Goal: Navigation & Orientation: Find specific page/section

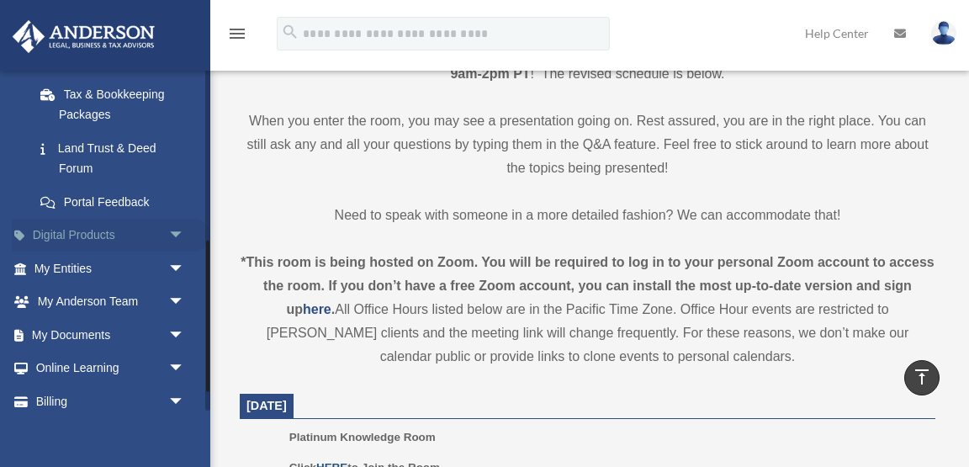
scroll to position [389, 0]
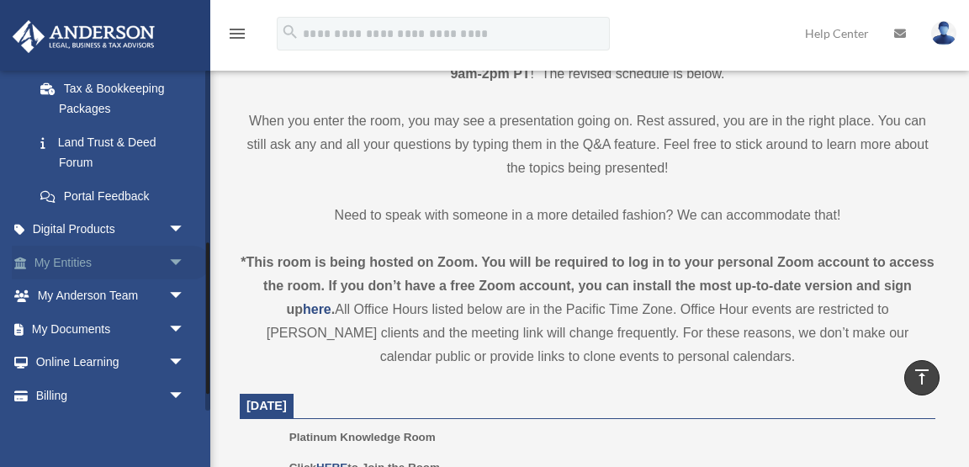
click at [79, 260] on link "My Entities arrow_drop_down" at bounding box center [111, 263] width 198 height 34
click at [177, 258] on span "arrow_drop_down" at bounding box center [185, 263] width 34 height 34
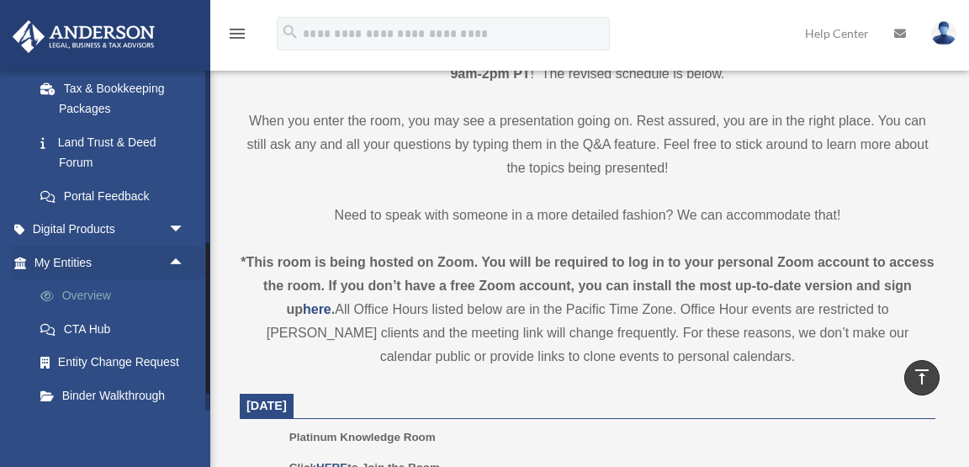
click at [108, 299] on link "Overview" at bounding box center [117, 296] width 187 height 34
click at [94, 293] on link "Overview" at bounding box center [117, 296] width 187 height 34
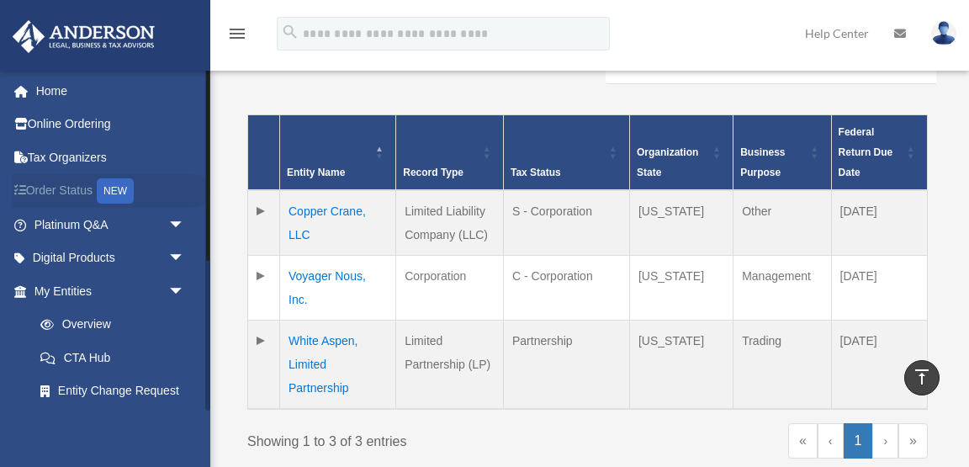
scroll to position [260, 0]
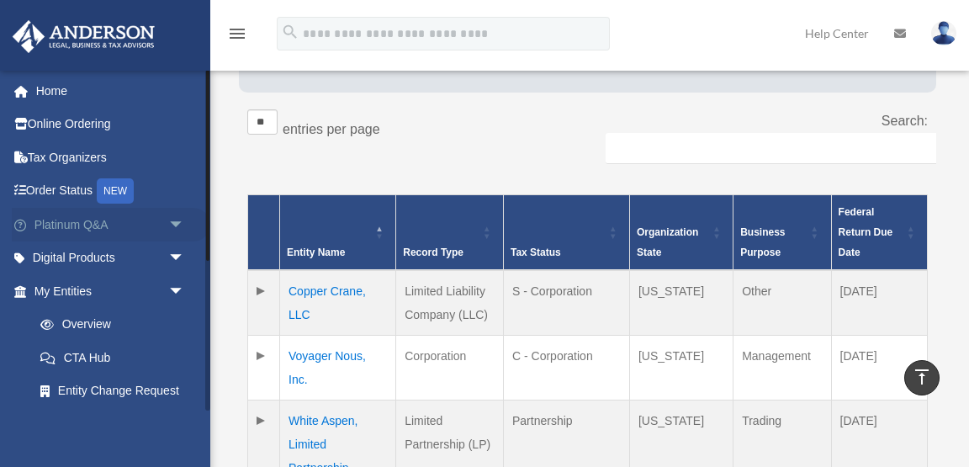
click at [141, 222] on link "Platinum Q&A arrow_drop_down" at bounding box center [111, 225] width 198 height 34
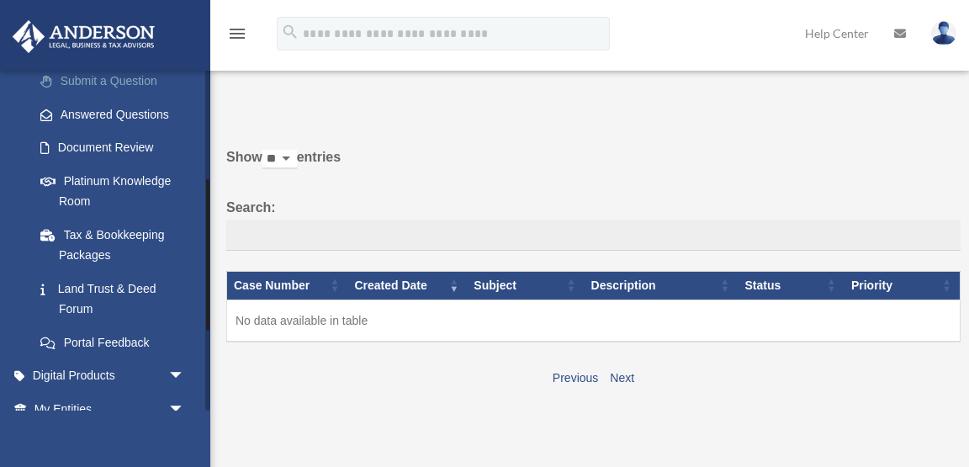
scroll to position [246, 0]
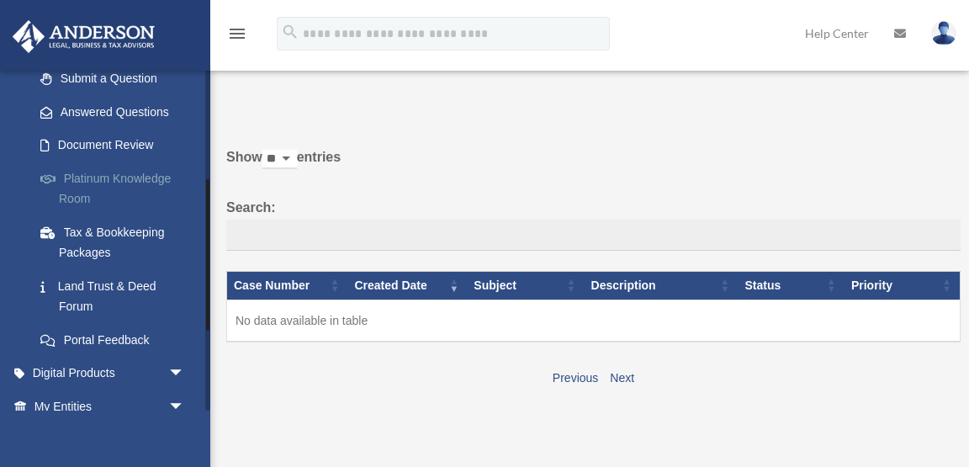
click at [140, 173] on link "Platinum Knowledge Room" at bounding box center [117, 188] width 187 height 54
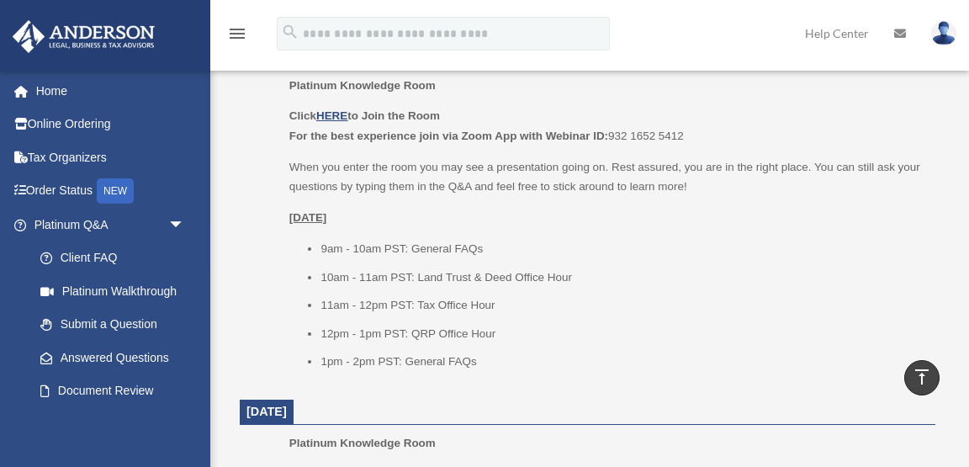
scroll to position [777, 0]
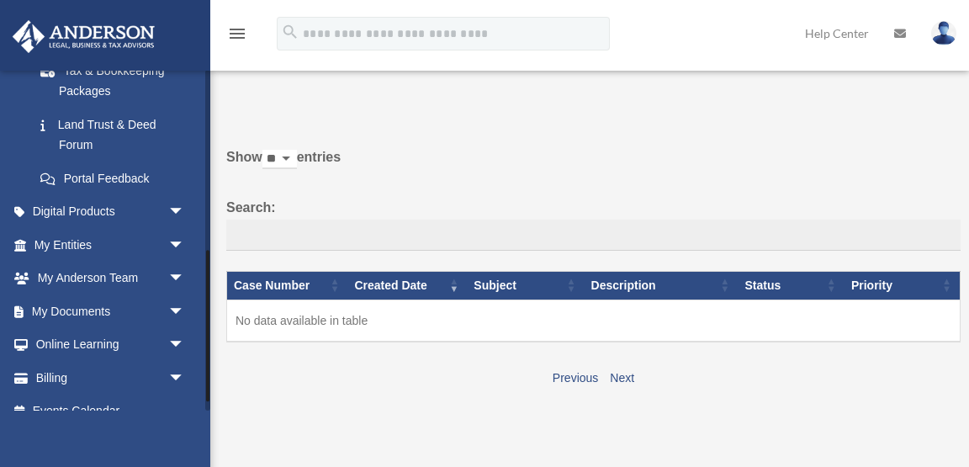
scroll to position [427, 0]
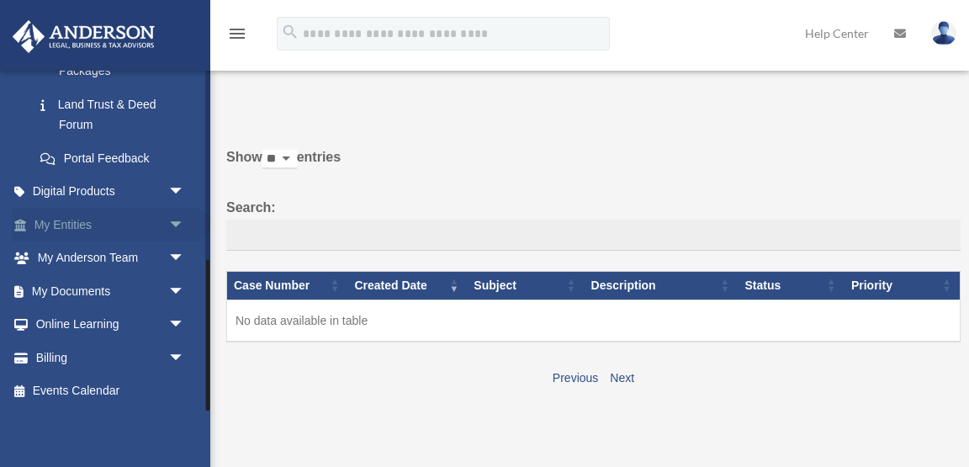
click at [105, 229] on link "My Entities arrow_drop_down" at bounding box center [111, 225] width 198 height 34
click at [173, 221] on span "arrow_drop_down" at bounding box center [185, 225] width 34 height 34
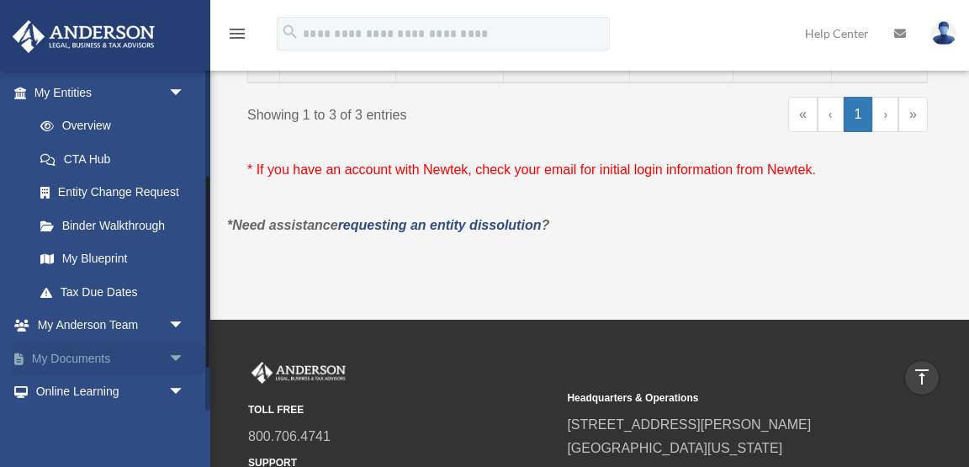
scroll to position [199, 0]
click at [79, 258] on link "My Blueprint" at bounding box center [117, 258] width 187 height 34
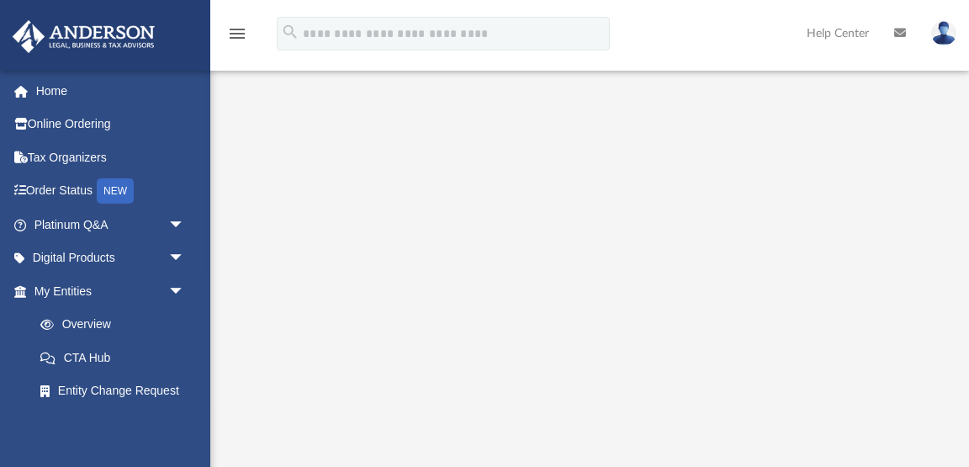
scroll to position [94, 0]
click at [176, 224] on span "arrow_drop_down" at bounding box center [185, 225] width 34 height 34
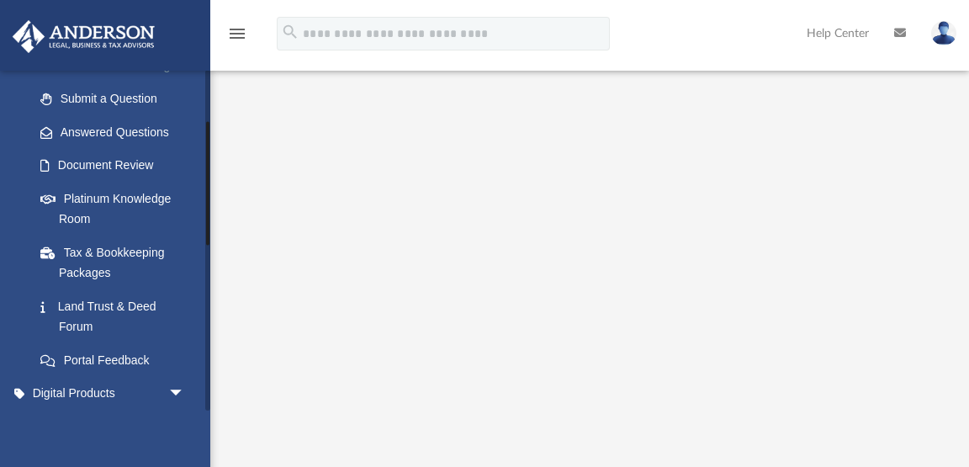
scroll to position [234, 0]
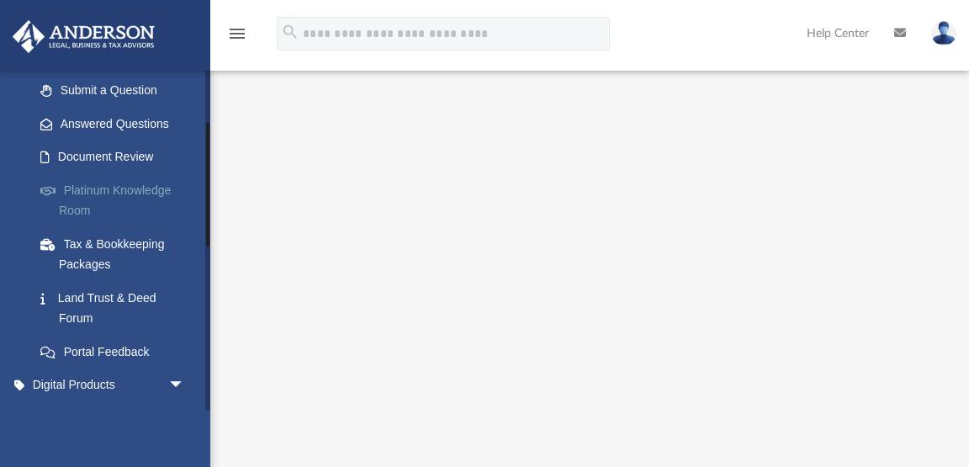
click at [147, 194] on link "Platinum Knowledge Room" at bounding box center [117, 200] width 187 height 54
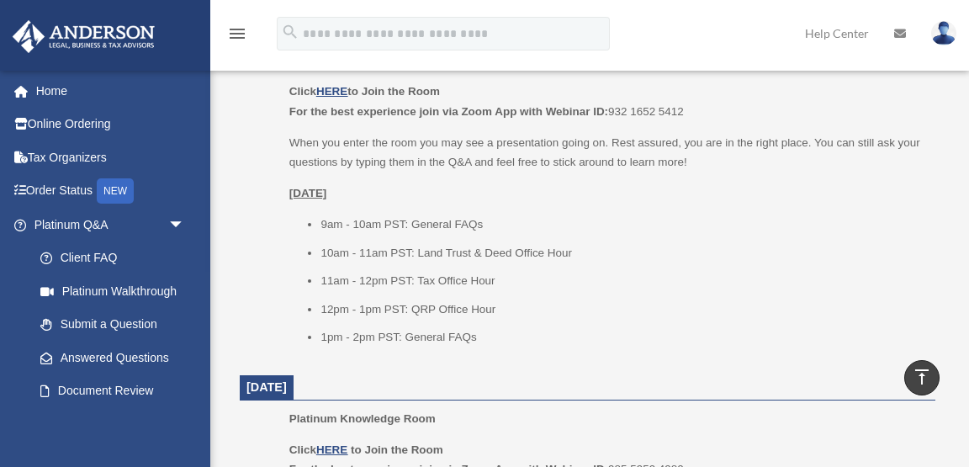
scroll to position [799, 0]
